Goal: Task Accomplishment & Management: Manage account settings

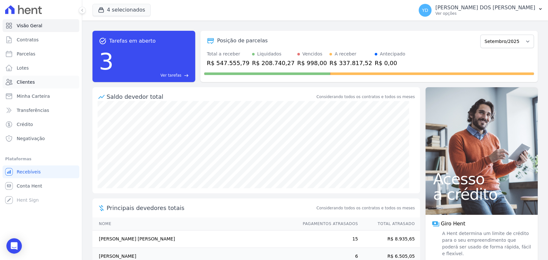
click at [28, 83] on span "Clientes" at bounding box center [26, 82] width 18 height 6
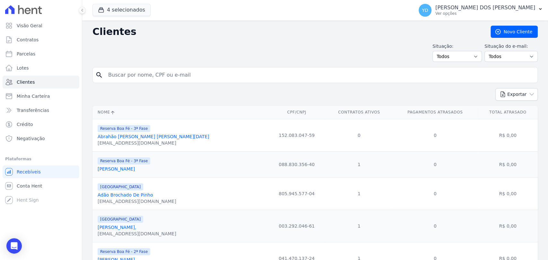
click at [157, 75] on input "search" at bounding box center [319, 75] width 430 height 13
type input "[PERSON_NAME]"
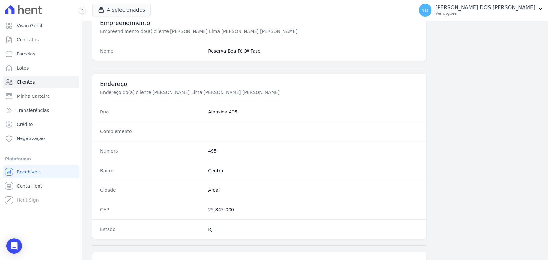
scroll to position [339, 0]
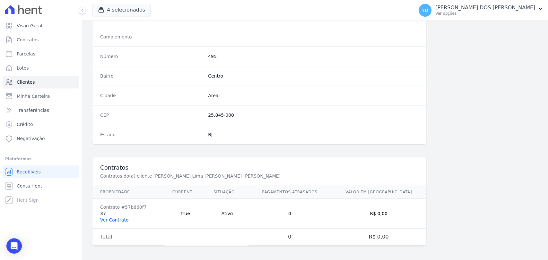
click at [123, 218] on link "Ver Contrato" at bounding box center [114, 220] width 28 height 5
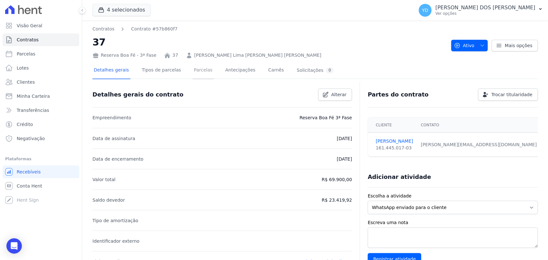
click at [200, 75] on link "Parcelas" at bounding box center [203, 70] width 21 height 17
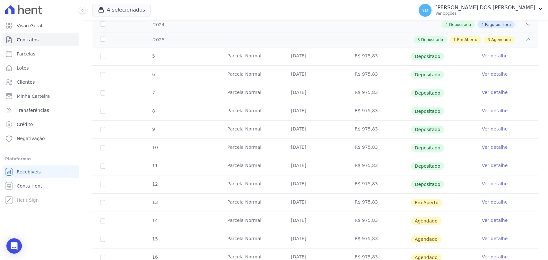
scroll to position [142, 0]
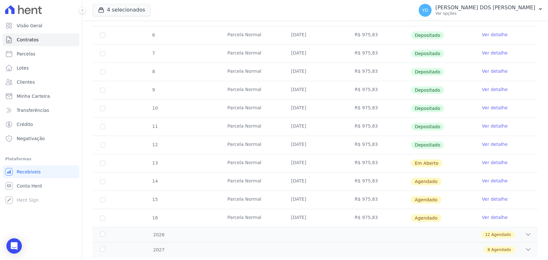
click at [483, 165] on link "Ver detalhe" at bounding box center [495, 162] width 26 height 6
click at [483, 162] on link "Ver detalhe" at bounding box center [495, 162] width 26 height 6
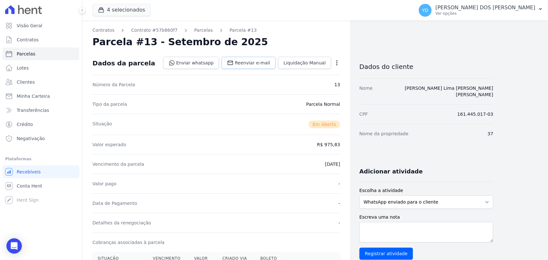
click at [259, 64] on span "Reenviar e-mail" at bounding box center [252, 63] width 35 height 6
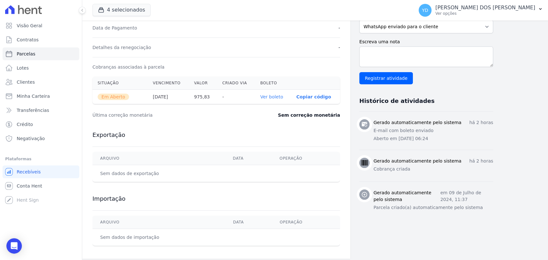
scroll to position [179, 0]
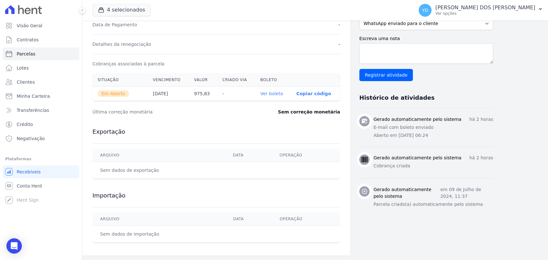
click at [276, 97] on th "Ver boleto" at bounding box center [273, 94] width 36 height 14
click at [279, 89] on th "Ver boleto" at bounding box center [273, 94] width 36 height 14
click at [280, 92] on link "Ver boleto" at bounding box center [271, 93] width 23 height 5
